Goal: Task Accomplishment & Management: Manage account settings

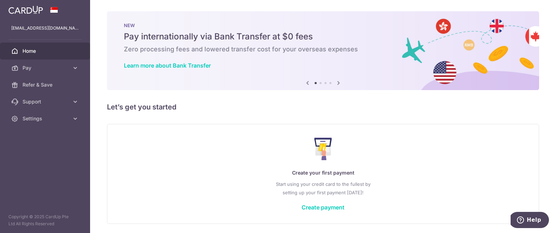
click at [29, 49] on span "Home" at bounding box center [46, 51] width 46 height 7
click at [61, 117] on span "Settings" at bounding box center [46, 118] width 46 height 7
click at [56, 139] on link "Account" at bounding box center [45, 135] width 90 height 17
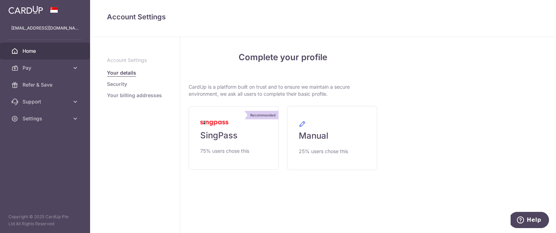
click at [31, 48] on span "Home" at bounding box center [46, 51] width 46 height 7
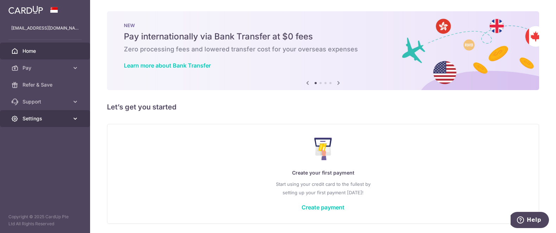
click at [58, 116] on span "Settings" at bounding box center [46, 118] width 46 height 7
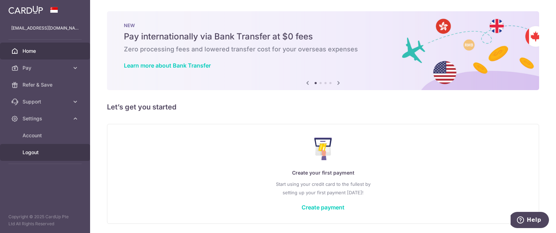
click at [30, 150] on span "Logout" at bounding box center [46, 152] width 46 height 7
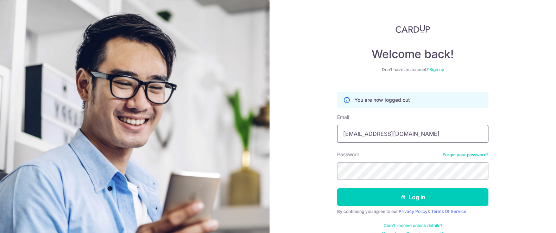
click at [422, 131] on input "[EMAIL_ADDRESS][DOMAIN_NAME]" at bounding box center [412, 134] width 151 height 18
type input "[EMAIL_ADDRESS][DOMAIN_NAME]"
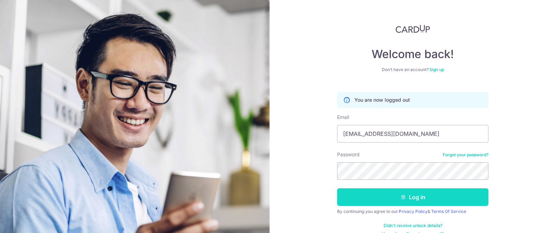
click at [351, 196] on button "Log in" at bounding box center [412, 197] width 151 height 18
